Goal: Task Accomplishment & Management: Manage account settings

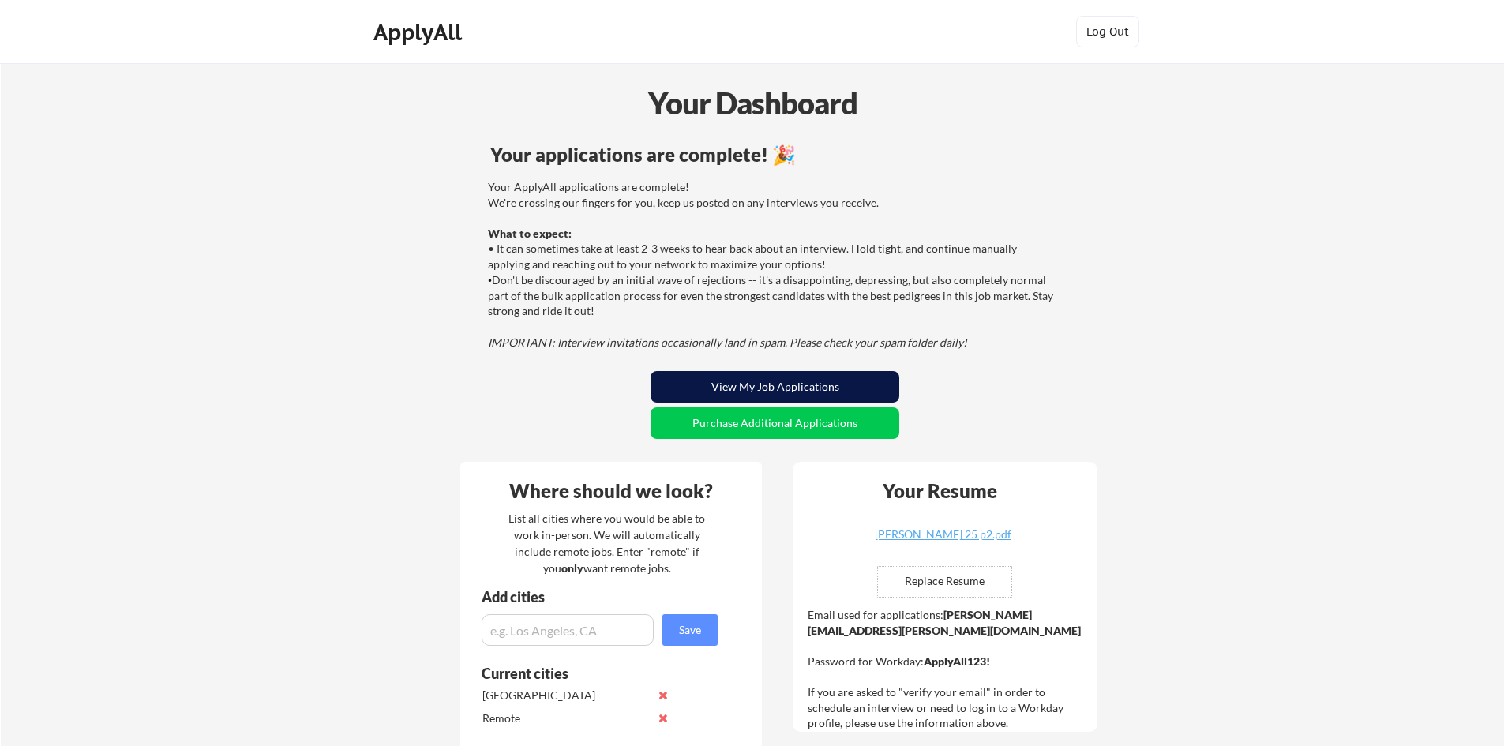
click at [727, 382] on button "View My Job Applications" at bounding box center [774, 387] width 249 height 32
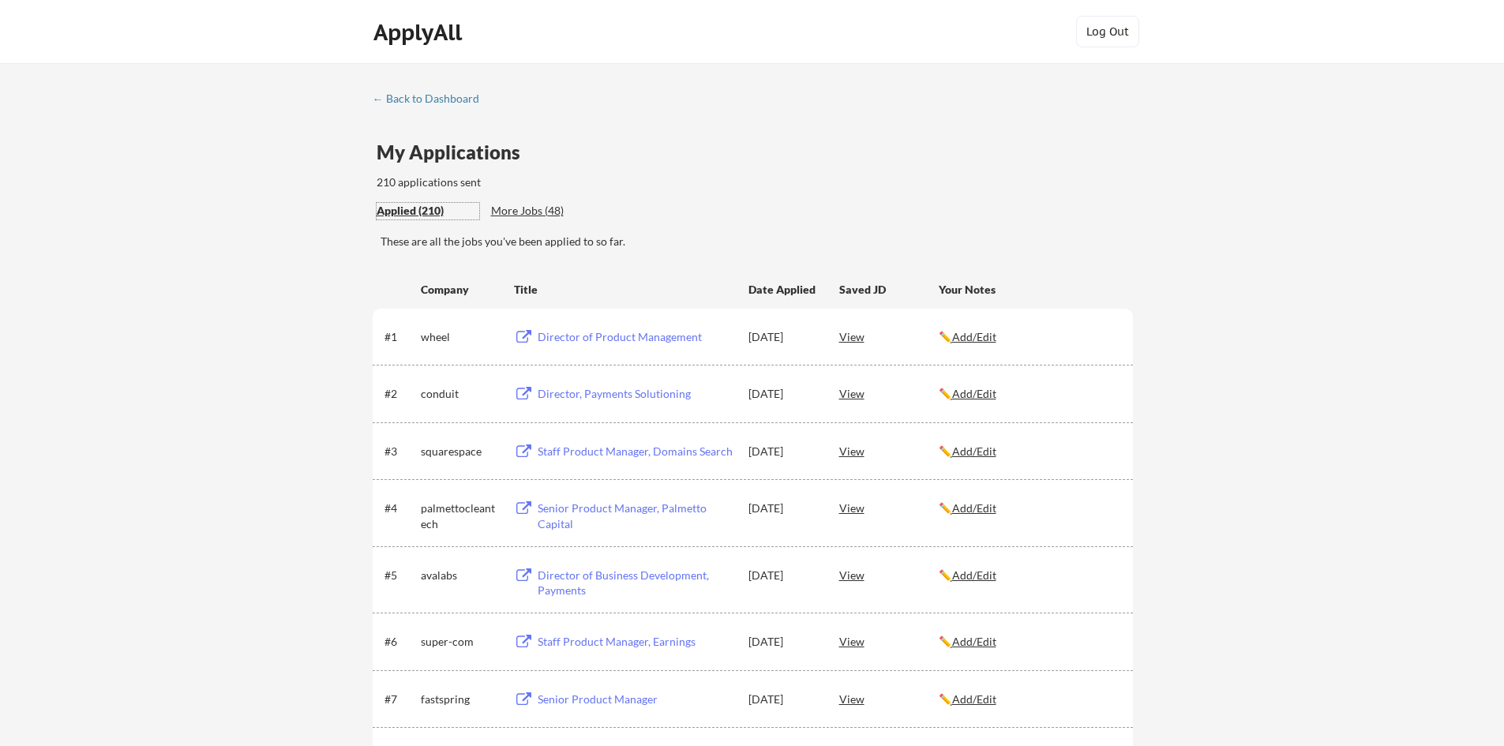
click at [421, 211] on div "Applied (210)" at bounding box center [428, 211] width 103 height 16
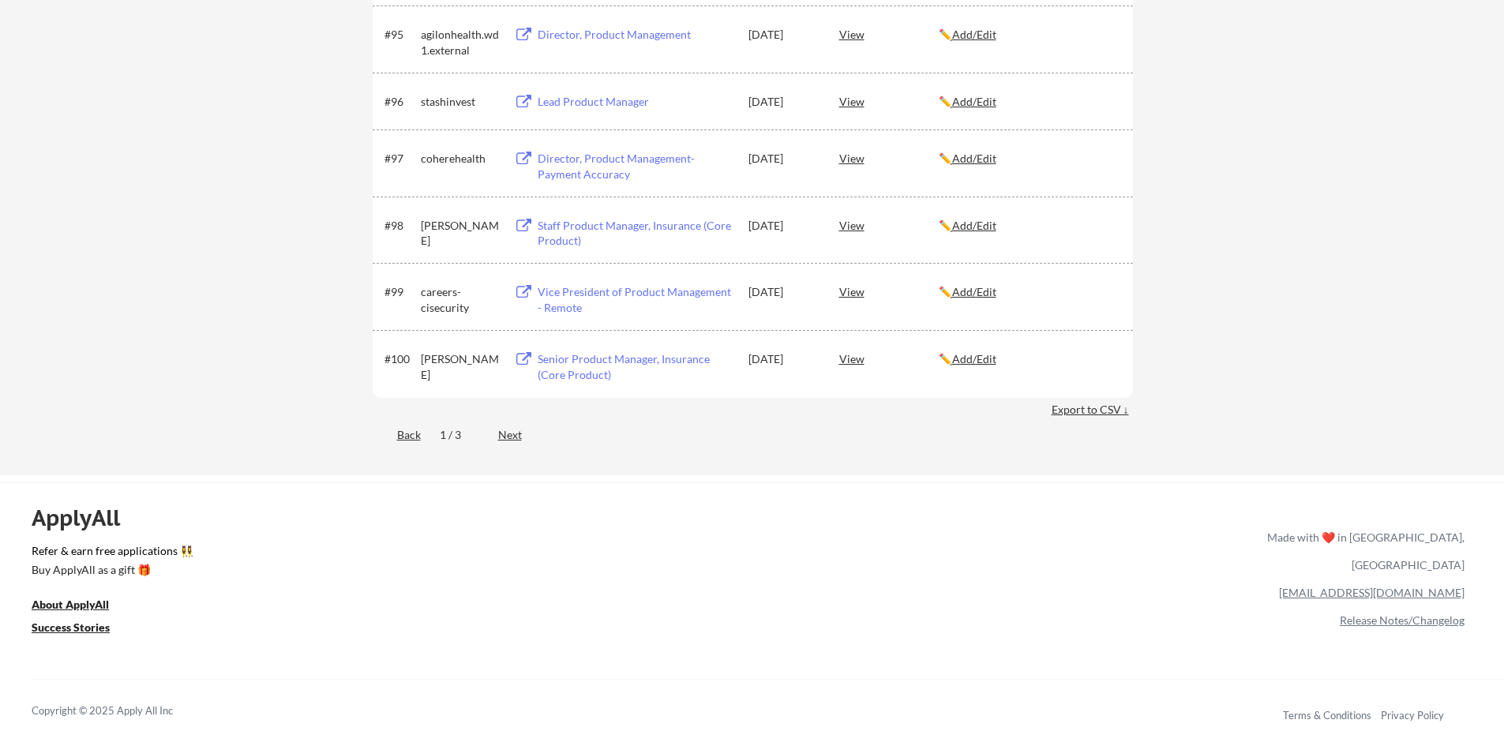
scroll to position [6157, 0]
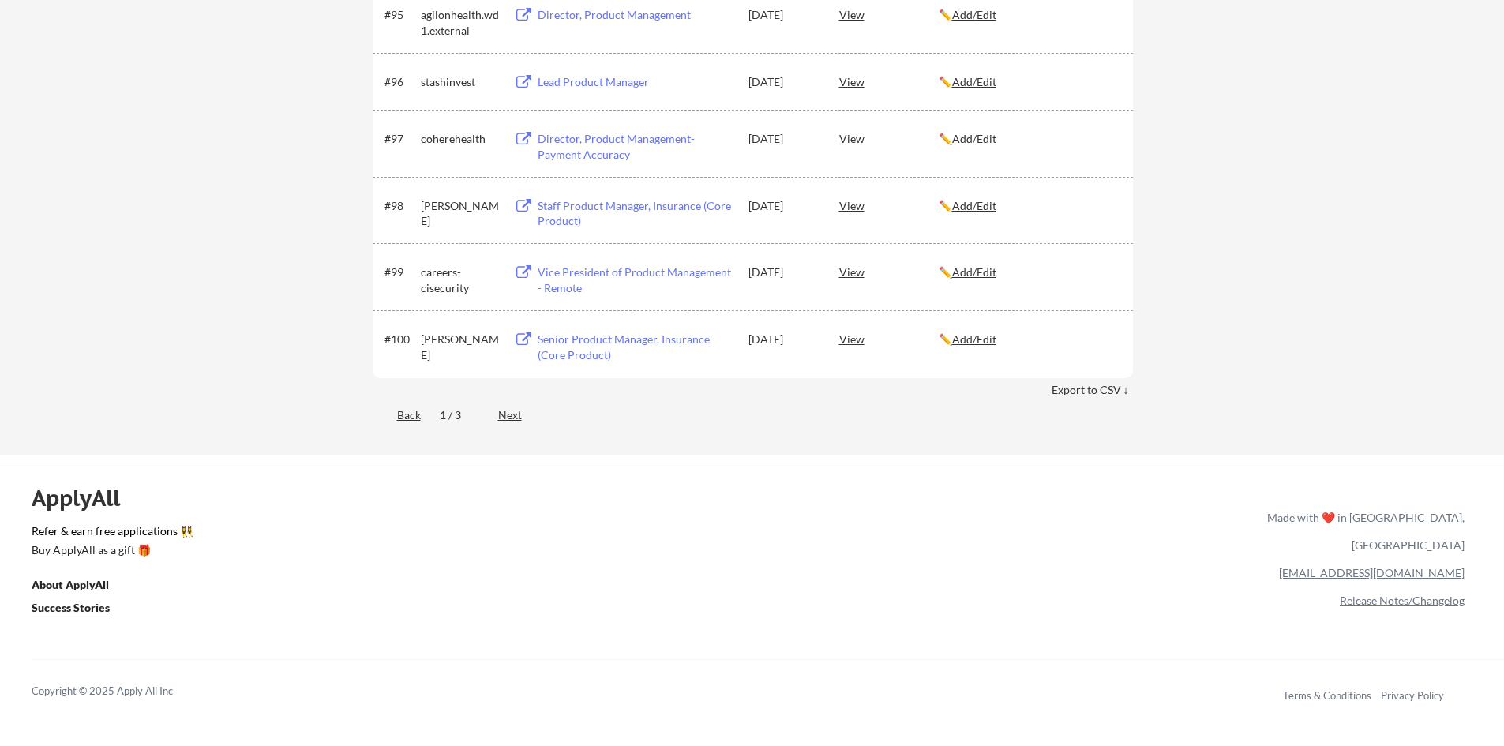
click at [1076, 391] on div "Export to CSV ↓" at bounding box center [1091, 390] width 81 height 16
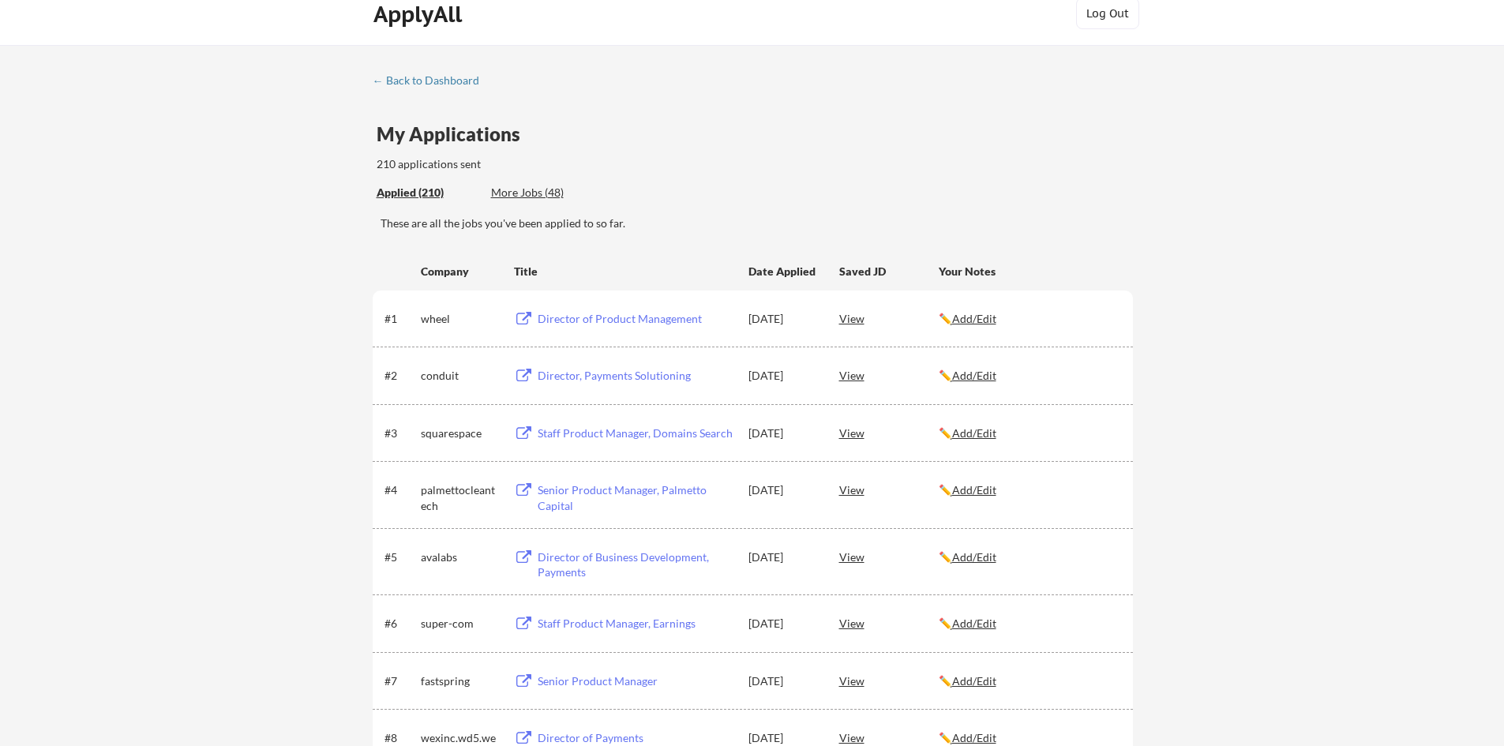
scroll to position [0, 0]
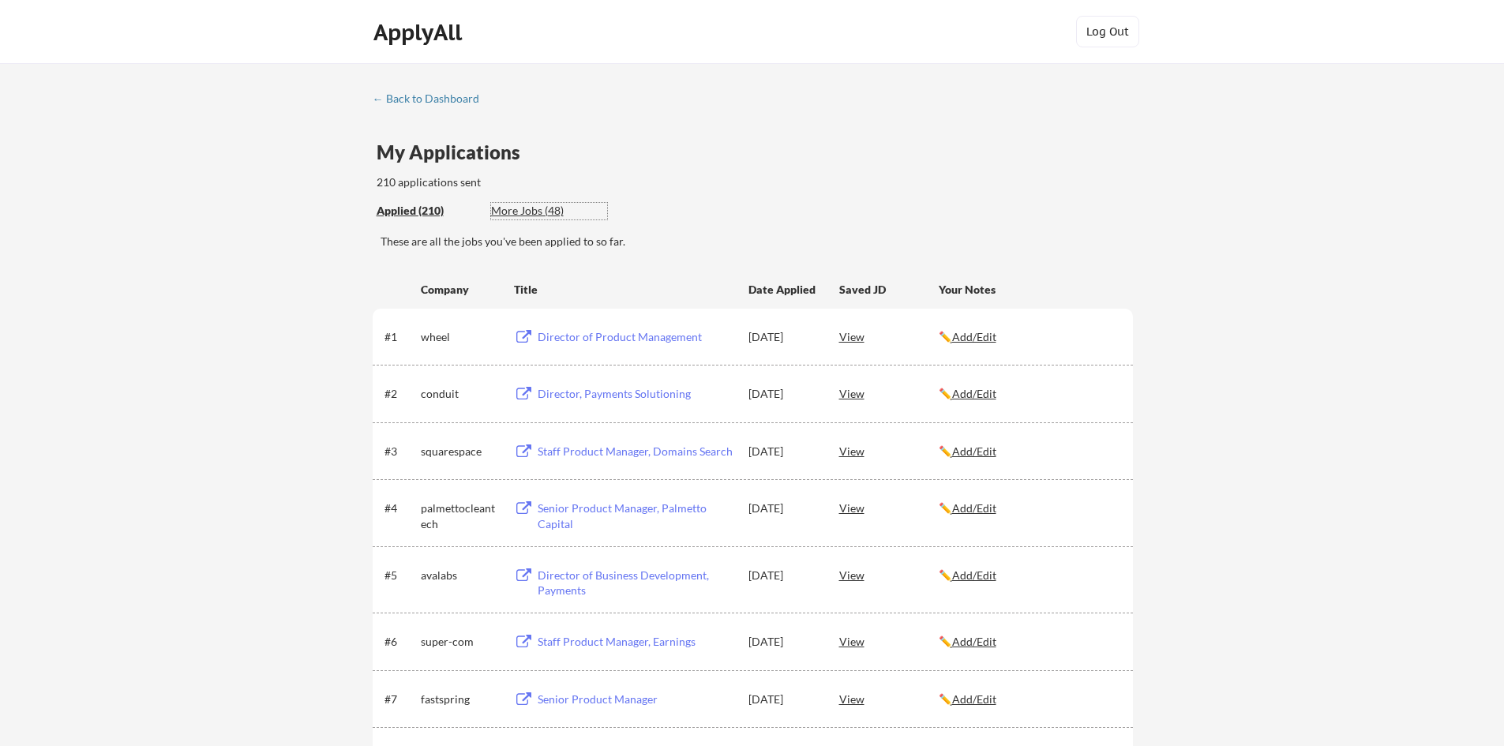
click at [511, 205] on div "More Jobs (48)" at bounding box center [549, 211] width 116 height 16
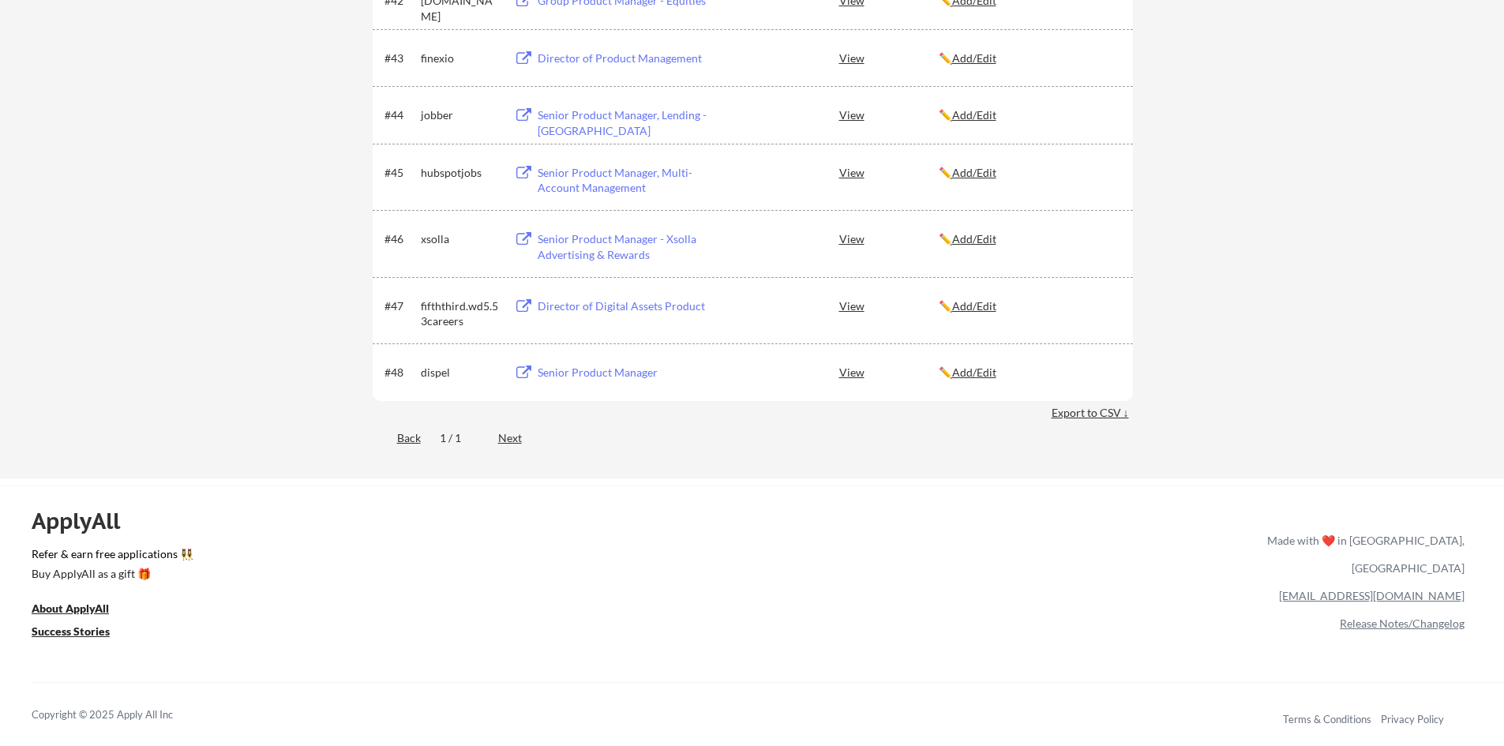
scroll to position [2999, 0]
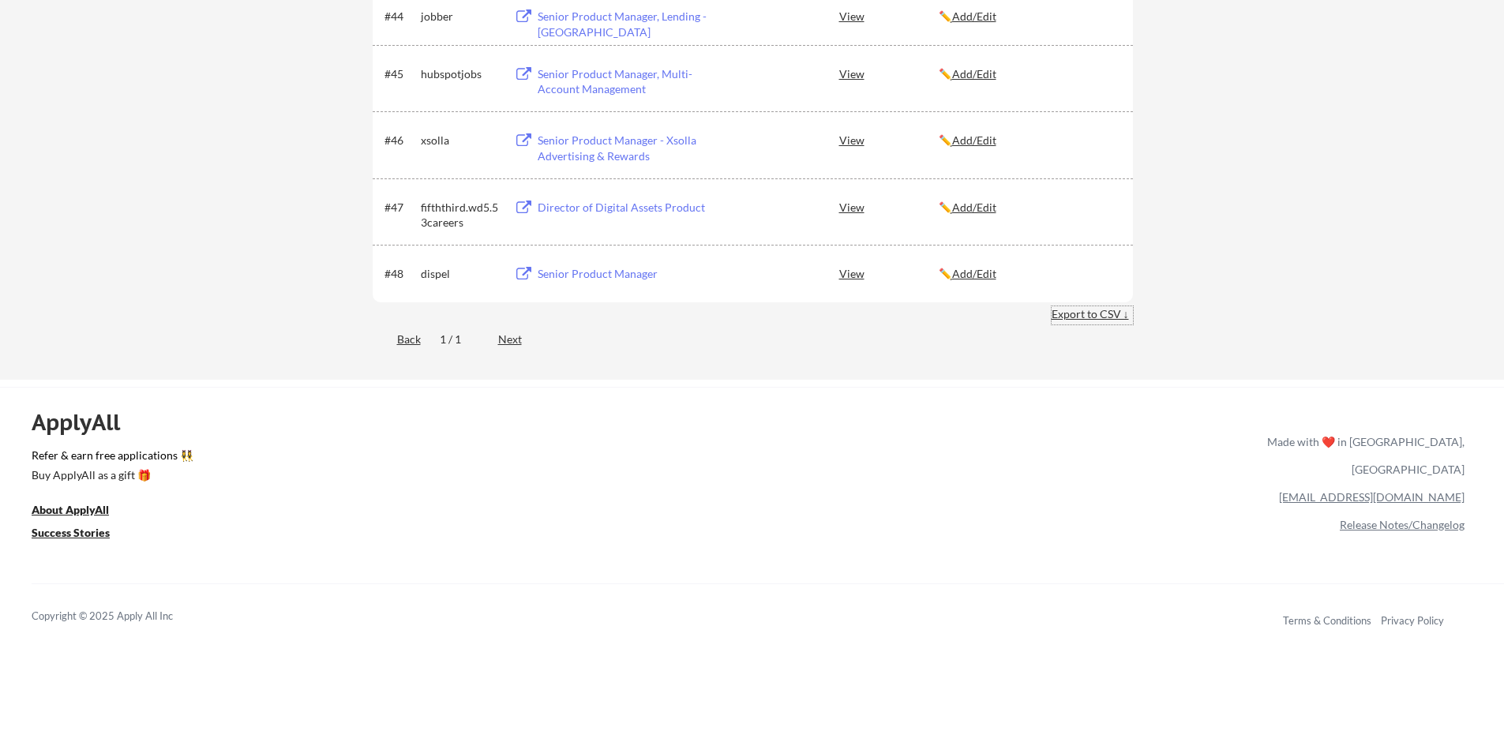
click at [1101, 318] on div "Export to CSV ↓" at bounding box center [1091, 314] width 81 height 16
